Goal: Task Accomplishment & Management: Complete application form

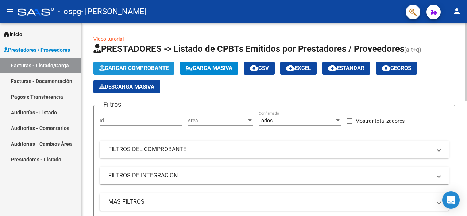
click at [130, 67] on span "Cargar Comprobante" at bounding box center [133, 68] width 69 height 7
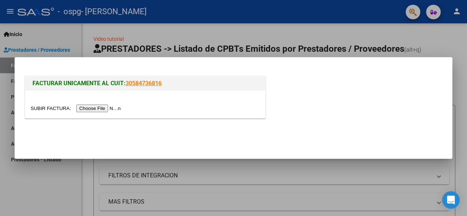
click at [102, 109] on input "file" at bounding box center [77, 109] width 92 height 8
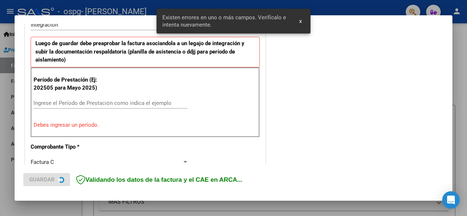
scroll to position [191, 0]
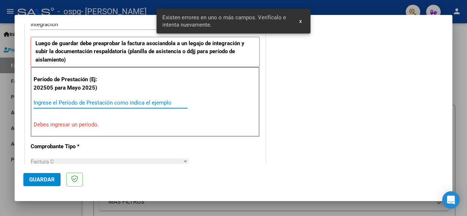
click at [82, 100] on input "Ingrese el Período de Prestación como indica el ejemplo" at bounding box center [111, 103] width 154 height 7
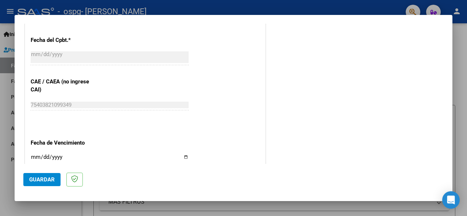
scroll to position [516, 0]
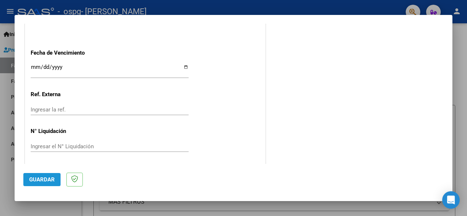
type input "202509"
click at [37, 184] on button "Guardar" at bounding box center [41, 179] width 37 height 13
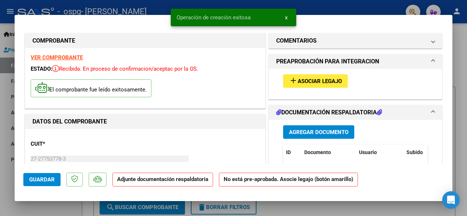
click at [320, 78] on span "Asociar Legajo" at bounding box center [320, 81] width 44 height 7
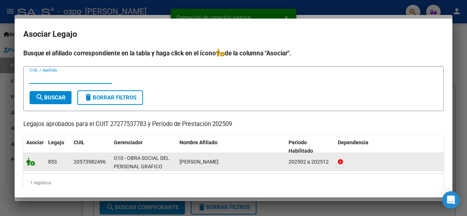
click at [34, 164] on icon at bounding box center [30, 162] width 9 height 8
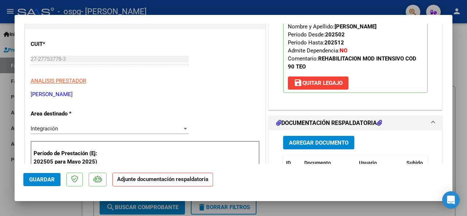
scroll to position [105, 0]
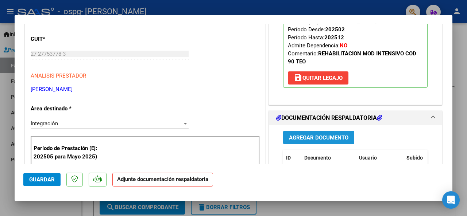
click at [324, 140] on span "Agregar Documento" at bounding box center [318, 138] width 59 height 7
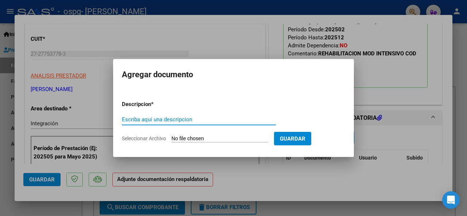
click at [187, 121] on input "Escriba aquí una descripcion" at bounding box center [199, 119] width 154 height 7
click at [79, 142] on div at bounding box center [233, 108] width 467 height 216
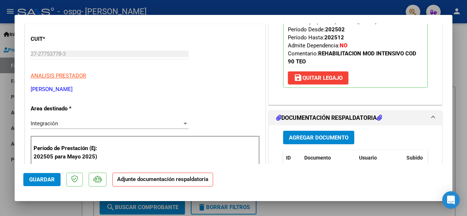
click at [325, 139] on span "Agregar Documento" at bounding box center [318, 138] width 59 height 7
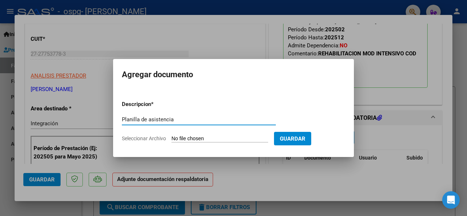
type input "Planilla de asistencia"
click at [238, 136] on input "Seleccionar Archivo" at bounding box center [220, 139] width 97 height 7
type input "C:\fakepath\[PERSON_NAME]- Sept A.pdf"
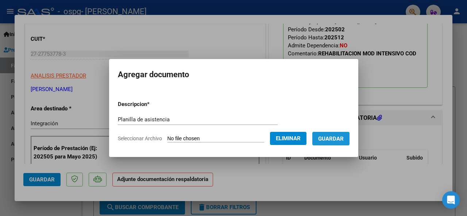
click at [333, 141] on span "Guardar" at bounding box center [331, 139] width 26 height 7
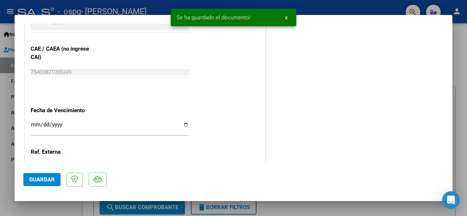
scroll to position [481, 0]
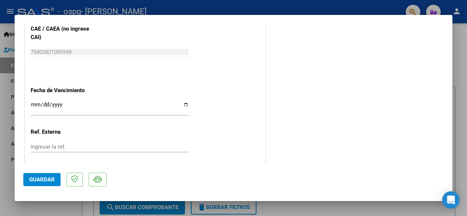
click at [38, 182] on span "Guardar" at bounding box center [42, 180] width 26 height 7
